Goal: Task Accomplishment & Management: Use online tool/utility

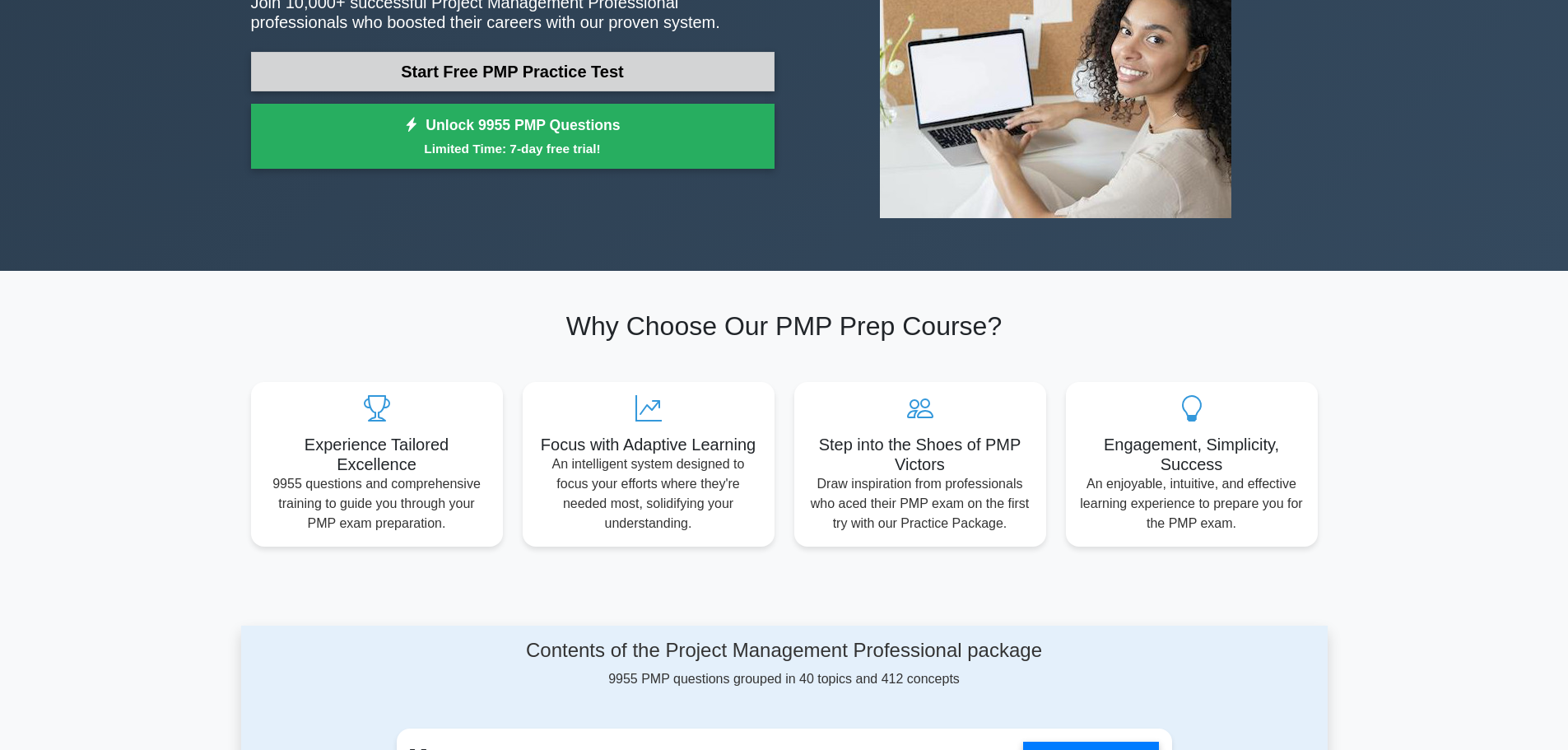
scroll to position [82, 0]
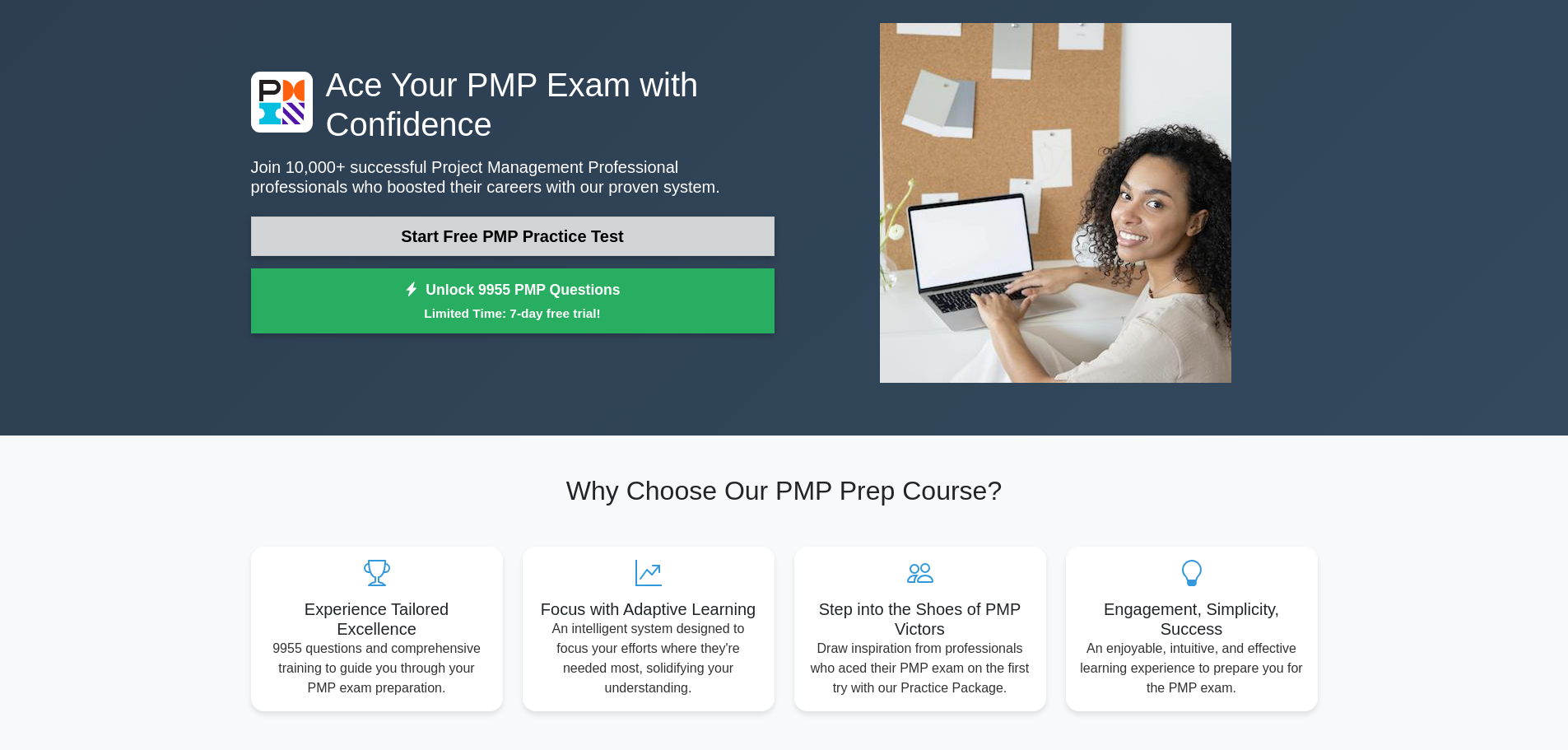
click at [551, 241] on link "Start Free PMP Practice Test" at bounding box center [512, 236] width 524 height 40
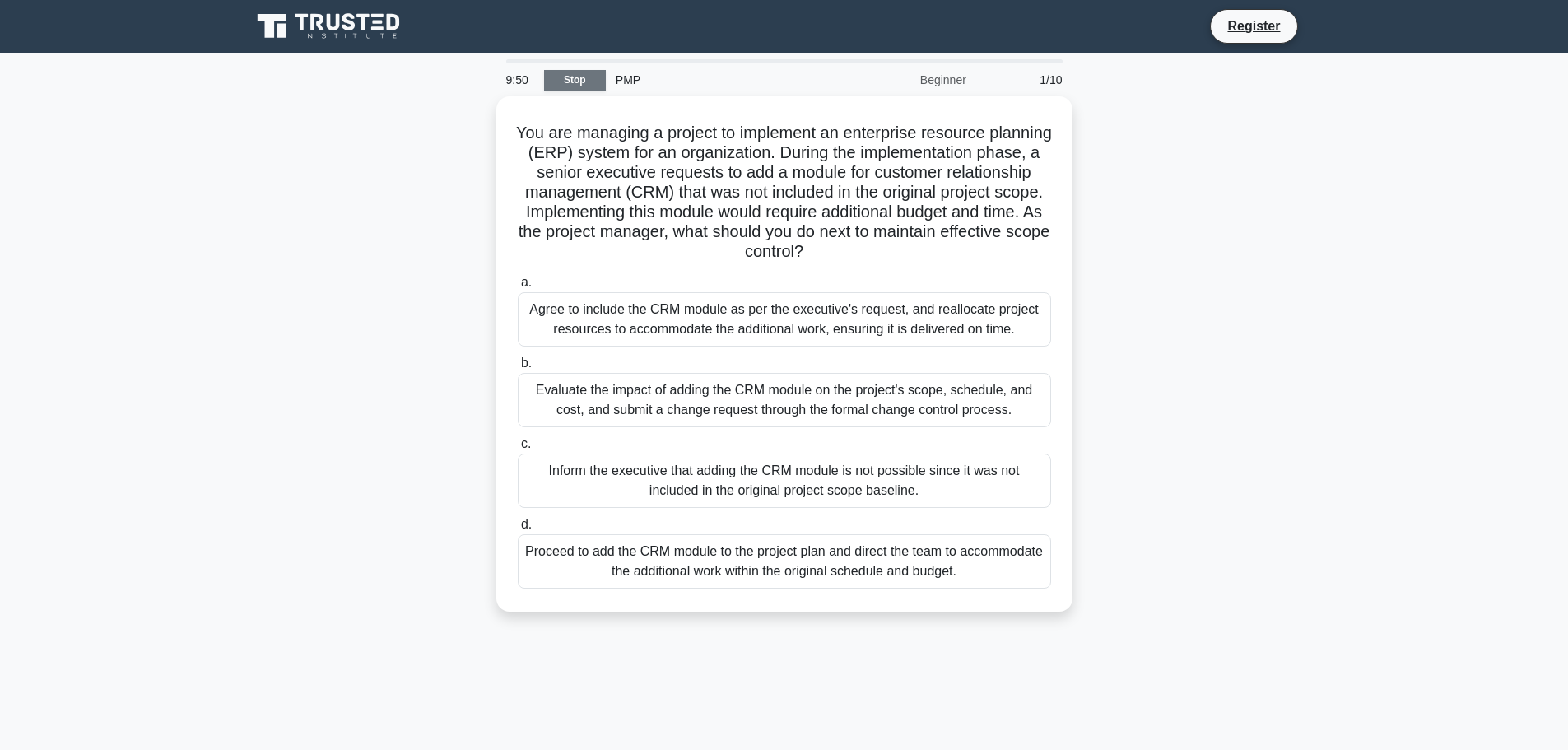
click at [568, 83] on link "Stop" at bounding box center [575, 80] width 62 height 21
